Goal: Information Seeking & Learning: Check status

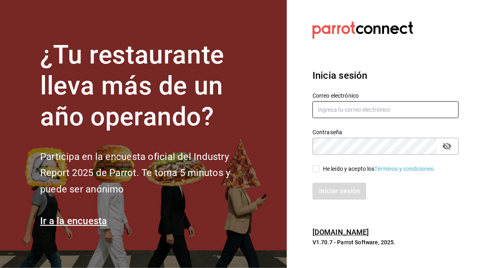
type input "[PERSON_NAME][EMAIL_ADDRESS][PERSON_NAME][DOMAIN_NAME]"
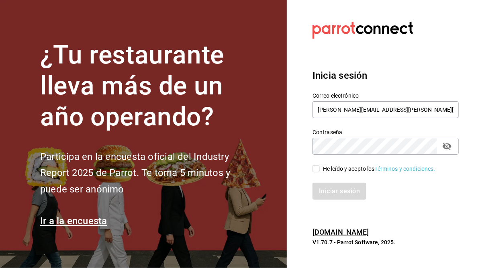
drag, startPoint x: 320, startPoint y: 170, endPoint x: 320, endPoint y: 179, distance: 9.2
click at [320, 170] on span "He leído y acepto los Términos y condiciones." at bounding box center [378, 169] width 116 height 8
click at [320, 170] on input "He leído y acepto los Términos y condiciones." at bounding box center [315, 168] width 7 height 7
checkbox input "true"
click at [334, 191] on button "Iniciar sesión" at bounding box center [339, 191] width 55 height 17
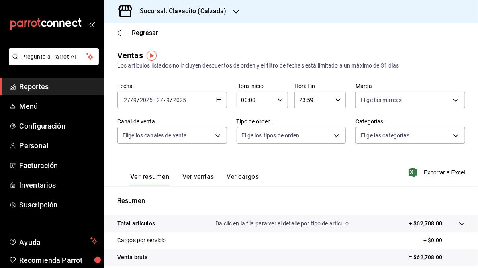
click at [213, 99] on div "[DATE] [DATE] - [DATE] [DATE]" at bounding box center [172, 100] width 110 height 17
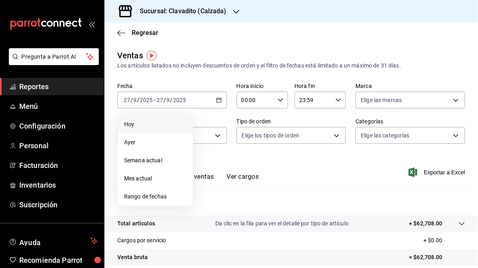
click at [133, 127] on span "Hoy" at bounding box center [155, 124] width 62 height 8
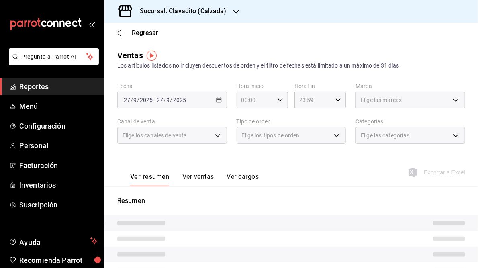
click at [132, 126] on div "Elige los canales de venta" at bounding box center [172, 134] width 110 height 20
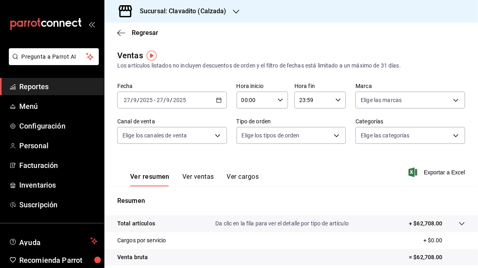
click at [279, 100] on \(Stroke\) "button" at bounding box center [280, 99] width 5 height 3
click at [251, 123] on span "05" at bounding box center [247, 120] width 12 height 6
type input "05:00"
click at [335, 171] on div at bounding box center [239, 134] width 478 height 268
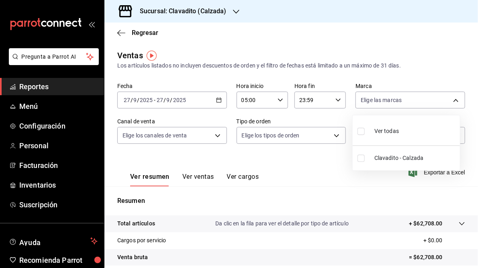
click at [451, 100] on body "Pregunta a Parrot AI Reportes Menú Configuración Personal Facturación Inventari…" at bounding box center [239, 134] width 478 height 268
drag, startPoint x: 315, startPoint y: 200, endPoint x: 315, endPoint y: 194, distance: 5.6
click at [315, 196] on div at bounding box center [239, 134] width 478 height 268
click at [185, 12] on h3 "Sucursal: Clavadito (Calzada)" at bounding box center [179, 11] width 93 height 10
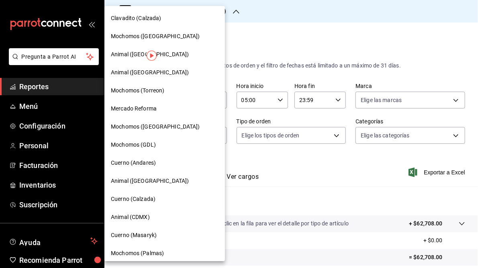
click at [146, 148] on span "Mochomos (GDL)" at bounding box center [133, 145] width 45 height 8
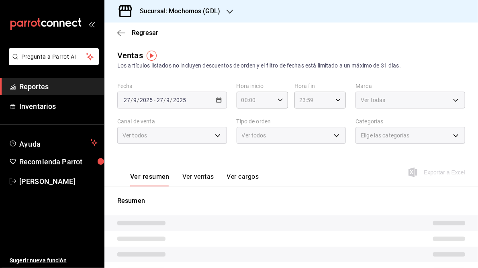
type input "05:00"
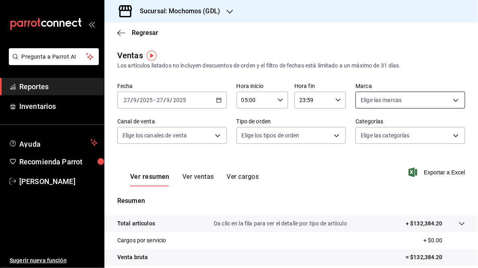
click at [450, 98] on body "Pregunta a Parrot AI Reportes Inventarios Ayuda Recomienda Parrot [PERSON_NAME]…" at bounding box center [239, 134] width 478 height 268
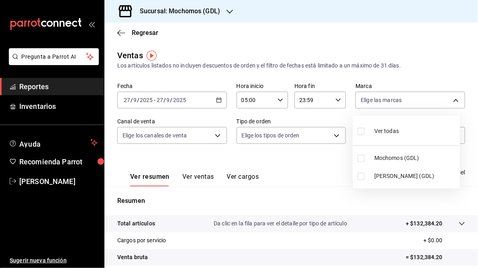
click at [361, 175] on input "checkbox" at bounding box center [360, 176] width 7 height 7
checkbox input "true"
type input "9cac9703-0c5a-4d8b-addd-5b6b571d65b9"
click at [365, 238] on div at bounding box center [239, 134] width 478 height 268
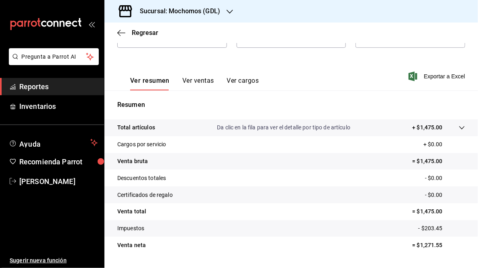
scroll to position [96, 0]
drag, startPoint x: 415, startPoint y: 213, endPoint x: 442, endPoint y: 212, distance: 27.3
click at [442, 212] on p "= $1,475.00" at bounding box center [438, 211] width 53 height 8
drag, startPoint x: 441, startPoint y: 212, endPoint x: 428, endPoint y: 212, distance: 13.3
copy p "1,475.00"
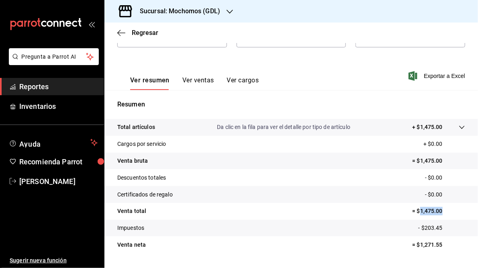
scroll to position [0, 0]
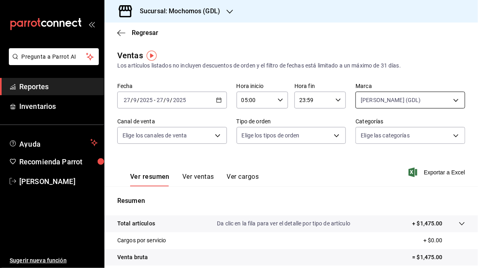
click at [450, 100] on body "Pregunta a Parrot AI Reportes Inventarios Ayuda Recomienda Parrot [PERSON_NAME]…" at bounding box center [239, 134] width 478 height 268
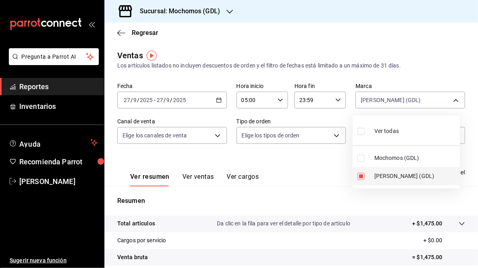
click at [373, 176] on li "[PERSON_NAME] (GDL)" at bounding box center [406, 176] width 107 height 18
checkbox input "false"
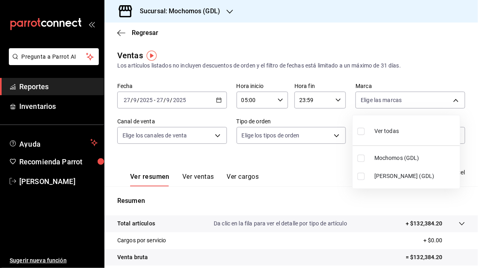
click at [389, 154] on span "Mochomos (GDL)" at bounding box center [415, 158] width 82 height 8
type input "36c25d4a-7cb0-456c-a434-e981d54830bc"
checkbox input "true"
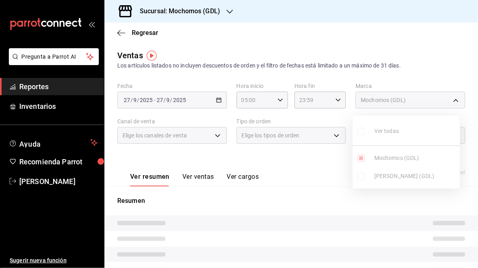
click at [304, 199] on div at bounding box center [239, 134] width 478 height 268
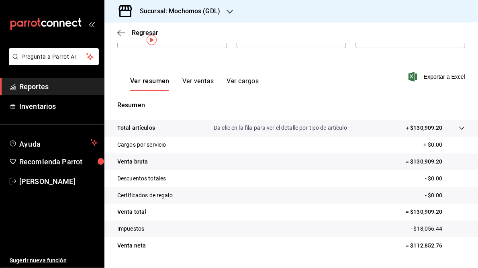
scroll to position [96, 0]
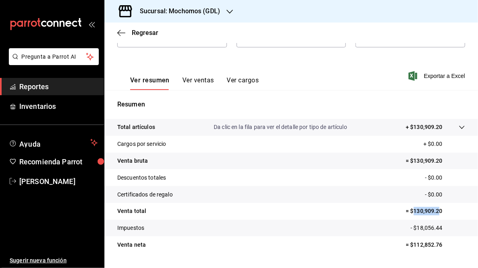
drag, startPoint x: 409, startPoint y: 212, endPoint x: 435, endPoint y: 211, distance: 25.7
click at [435, 211] on p "= $130,909.20" at bounding box center [435, 211] width 59 height 8
copy p "130,909.2"
